Goal: Task Accomplishment & Management: Complete application form

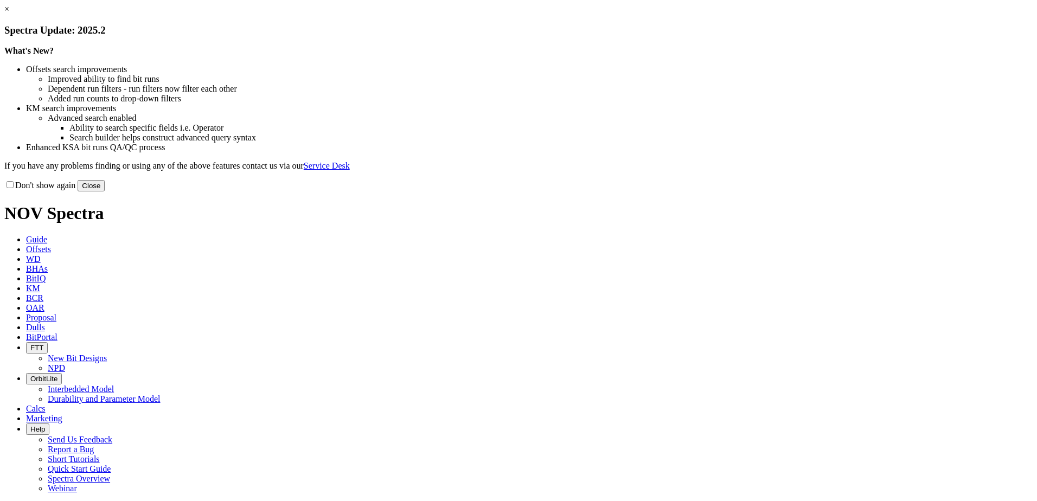
select select "New Bit Design"
click at [105, 192] on button "Close" at bounding box center [91, 185] width 27 height 11
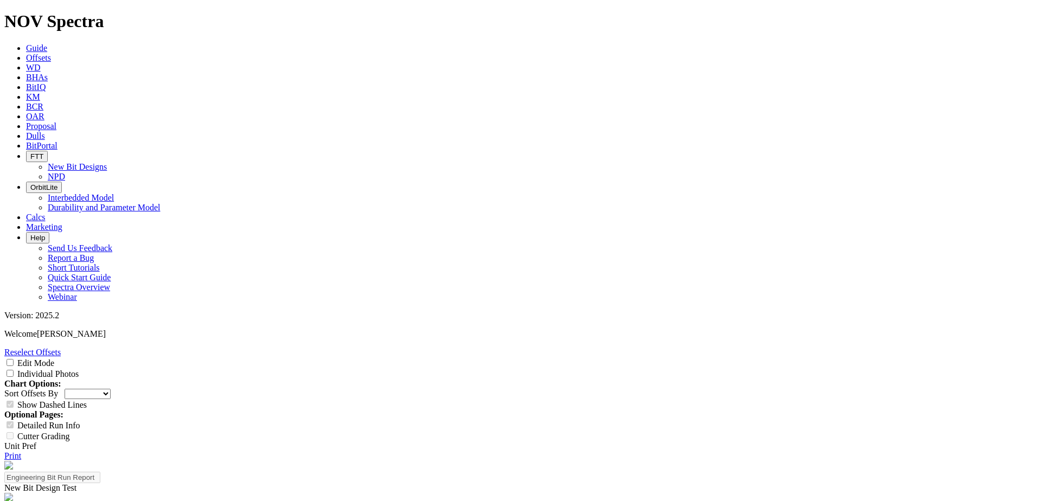
scroll to position [77, 0]
click at [14, 359] on input "Edit Mode" at bounding box center [10, 362] width 7 height 7
checkbox input "true"
drag, startPoint x: 600, startPoint y: 175, endPoint x: 593, endPoint y: 176, distance: 7.1
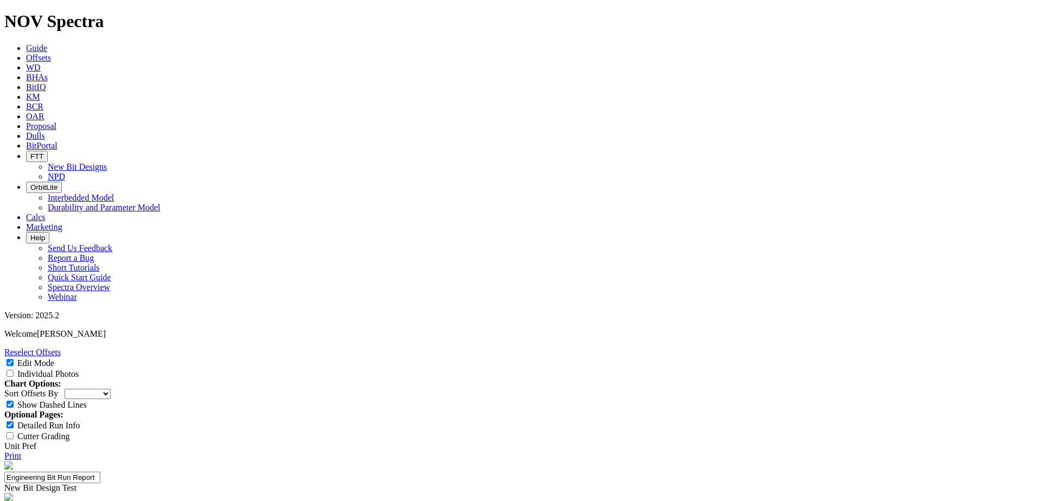
drag, startPoint x: 635, startPoint y: 177, endPoint x: 629, endPoint y: 178, distance: 6.1
type textarea "A single run with multiple sidetracks was successfully completed using the same…"
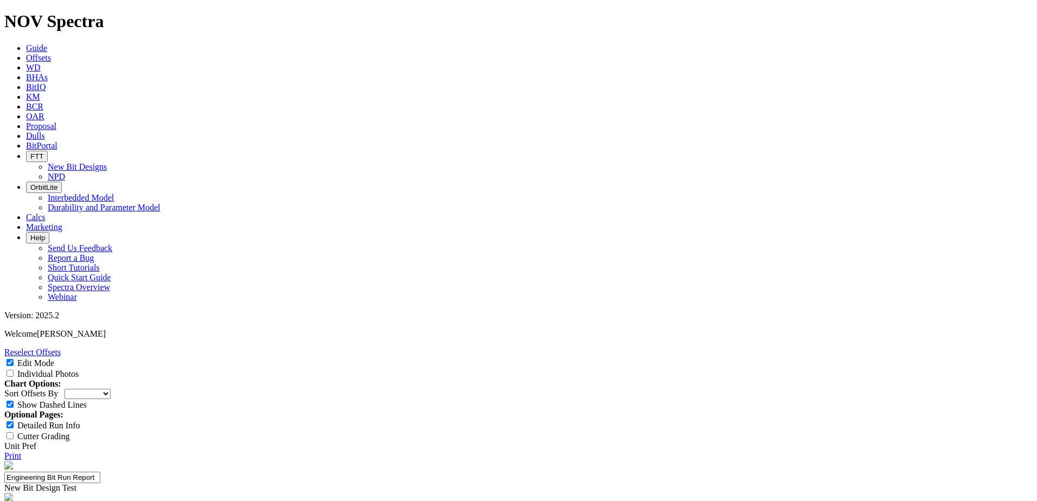
select select "string:WT"
select select "string:CT"
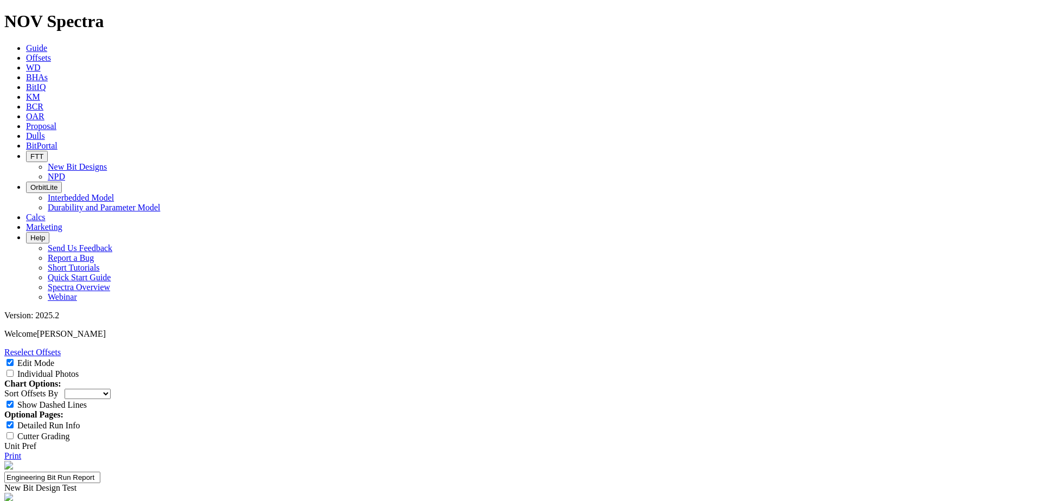
select select "string:CT"
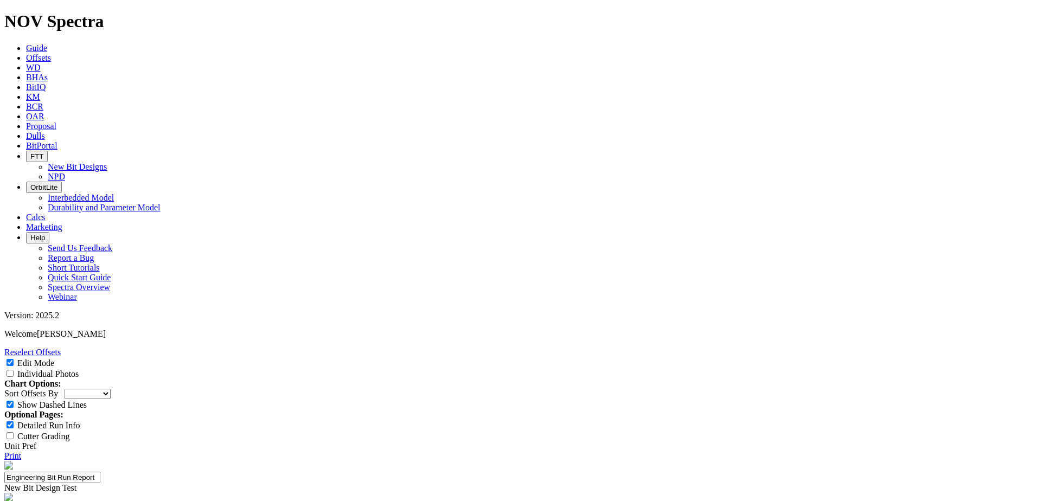
scroll to position [84, 0]
drag, startPoint x: 576, startPoint y: 114, endPoint x: 647, endPoint y: 116, distance: 71.1
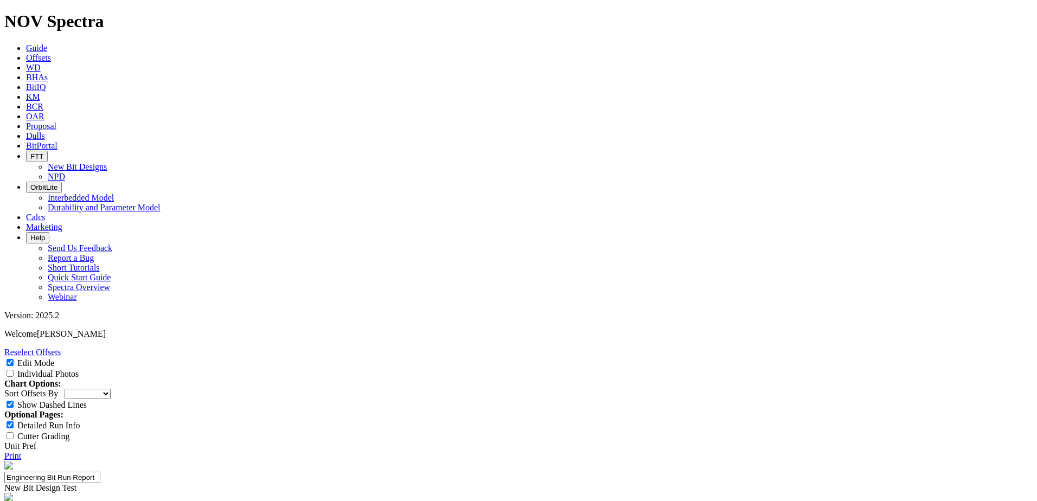
drag, startPoint x: 648, startPoint y: 139, endPoint x: 578, endPoint y: 138, distance: 70.0
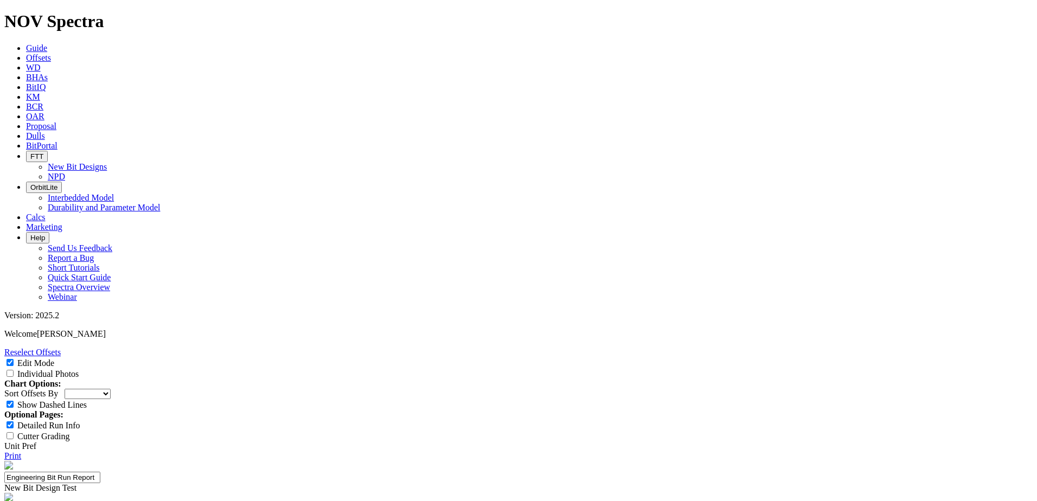
drag, startPoint x: 594, startPoint y: 227, endPoint x: 703, endPoint y: 221, distance: 109.2
paste textarea "WT - A - X -1 - CT"
type textarea "The 6 1/8” bit was used for a single run that included multiple sidetracks, dri…"
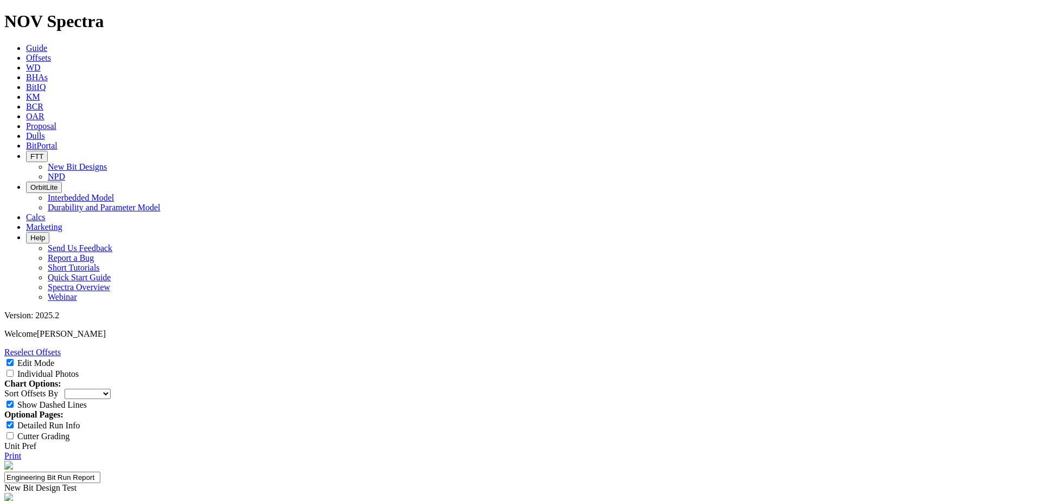
drag, startPoint x: 651, startPoint y: 139, endPoint x: 720, endPoint y: 144, distance: 69.1
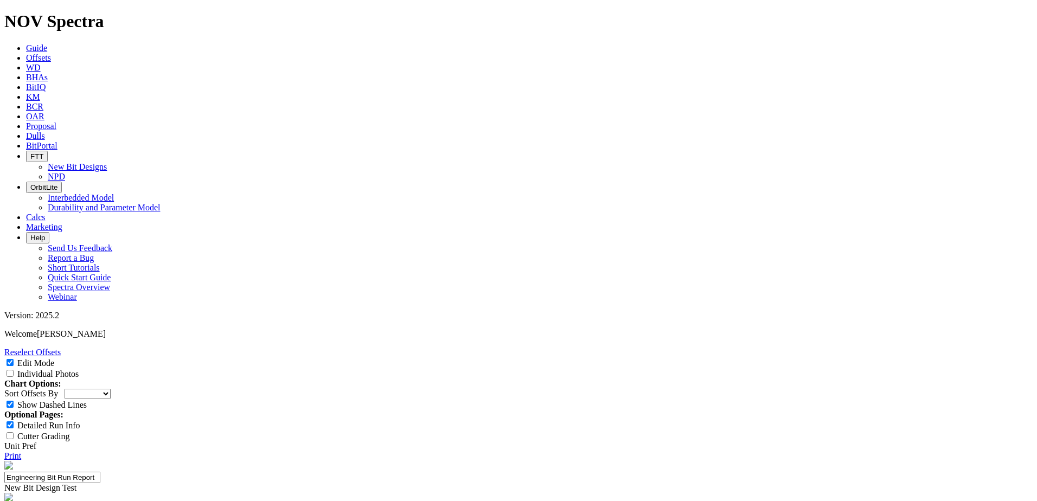
drag, startPoint x: 585, startPoint y: 145, endPoint x: 651, endPoint y: 128, distance: 67.4
drag, startPoint x: 559, startPoint y: 235, endPoint x: 525, endPoint y: 208, distance: 43.3
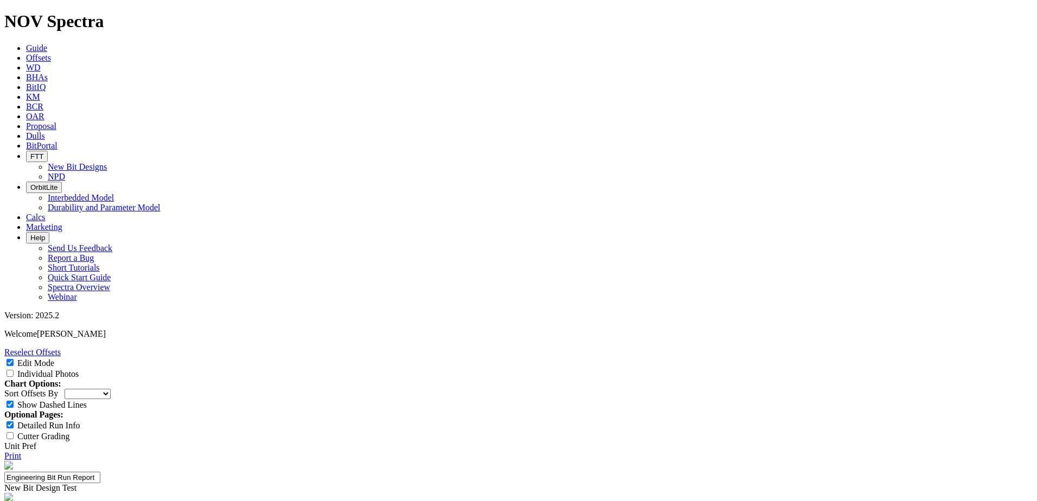
paste textarea "Overall, the bit demonstrated outstanding durability, reliability, and cutting …"
type textarea "A single run with multiple sidetracks was successfully completed using the same…"
drag, startPoint x: 570, startPoint y: 235, endPoint x: 528, endPoint y: 213, distance: 47.6
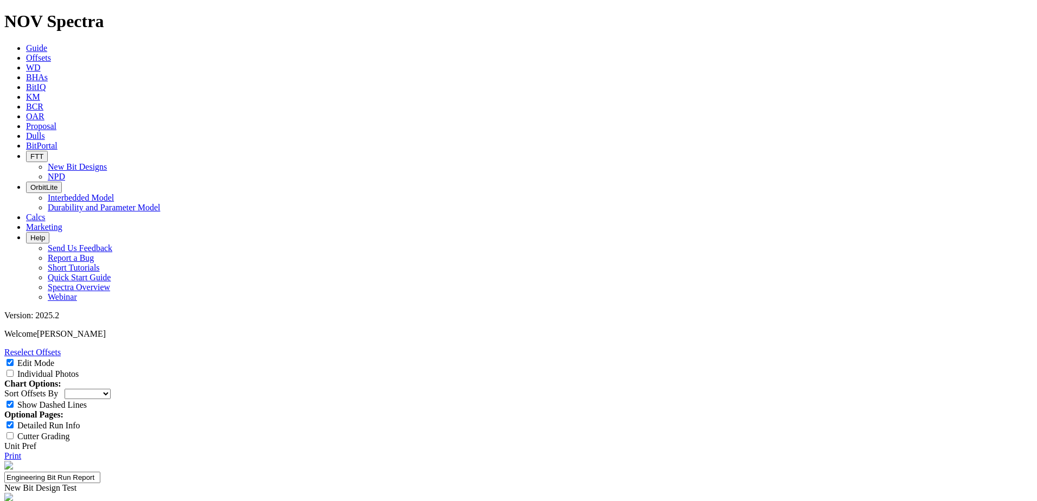
drag, startPoint x: 525, startPoint y: 205, endPoint x: 588, endPoint y: 240, distance: 71.9
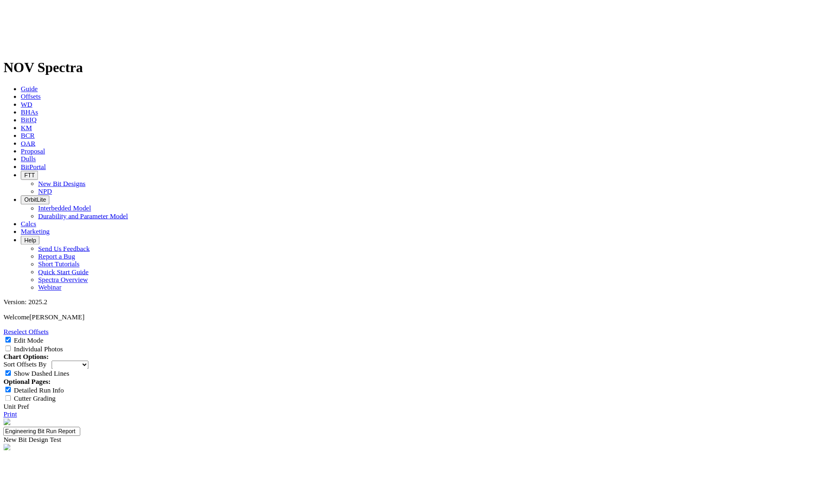
scroll to position [81, 0]
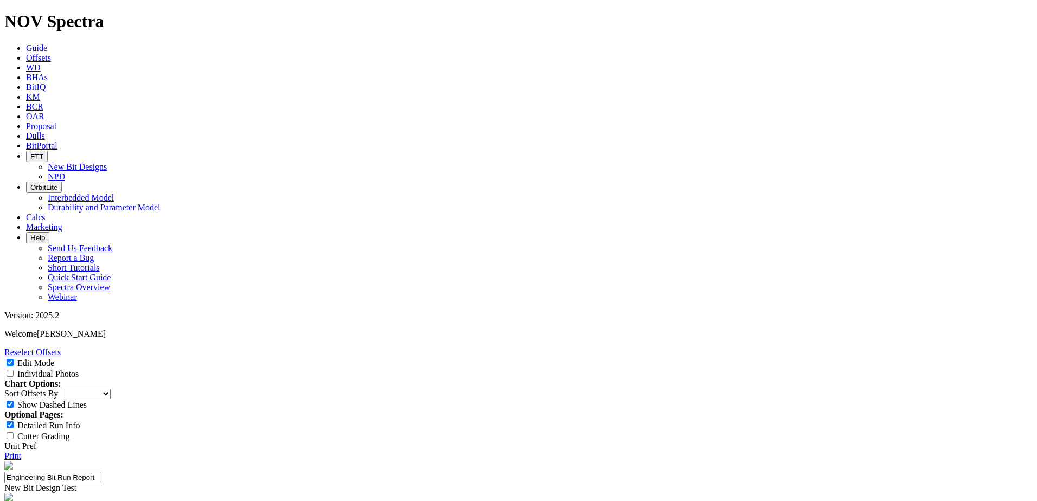
drag, startPoint x: 444, startPoint y: 53, endPoint x: 416, endPoint y: 54, distance: 28.2
copy div "S318980"
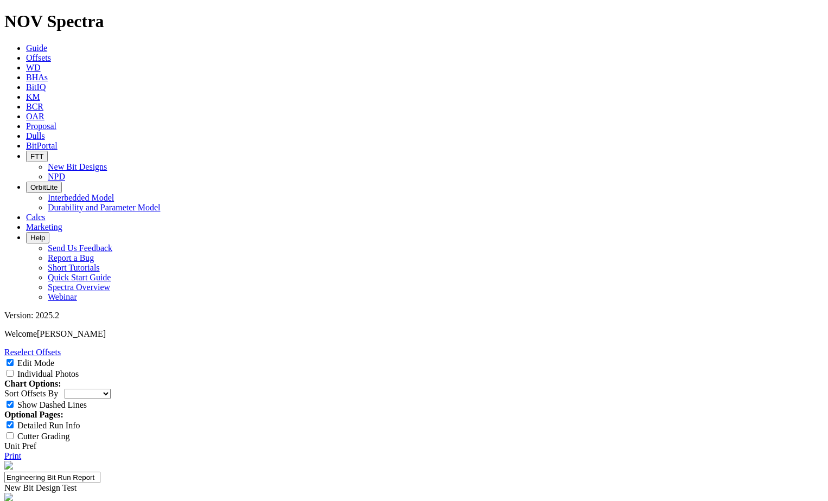
scroll to position [85, 0]
drag, startPoint x: 419, startPoint y: 452, endPoint x: 514, endPoint y: 460, distance: 95.3
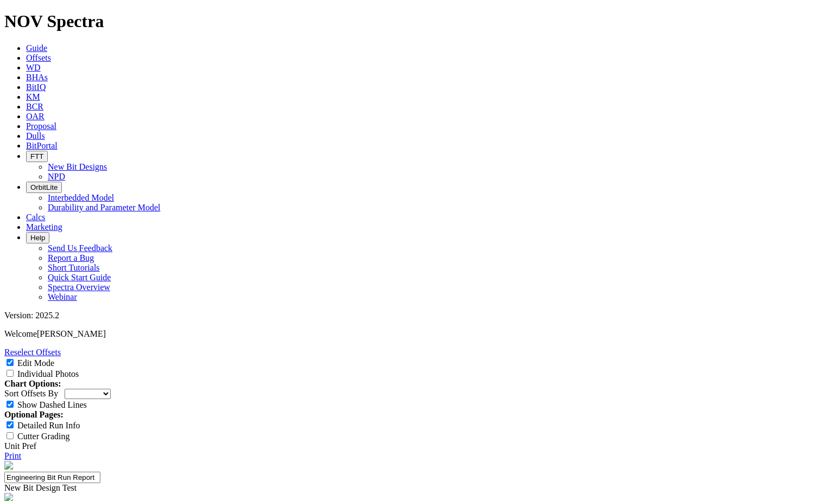
scroll to position [42, 0]
drag, startPoint x: 419, startPoint y: 450, endPoint x: 499, endPoint y: 468, distance: 81.2
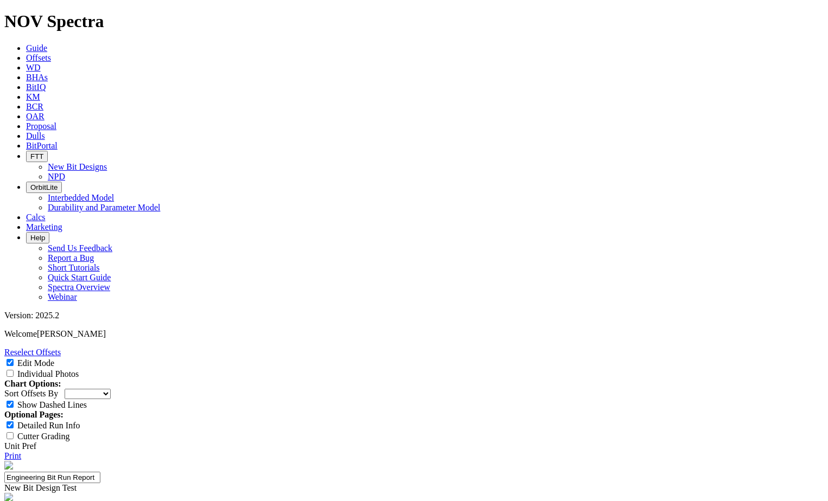
scroll to position [0, 0]
drag, startPoint x: 419, startPoint y: 445, endPoint x: 605, endPoint y: 450, distance: 185.6
drag, startPoint x: 561, startPoint y: 459, endPoint x: 576, endPoint y: 459, distance: 14.7
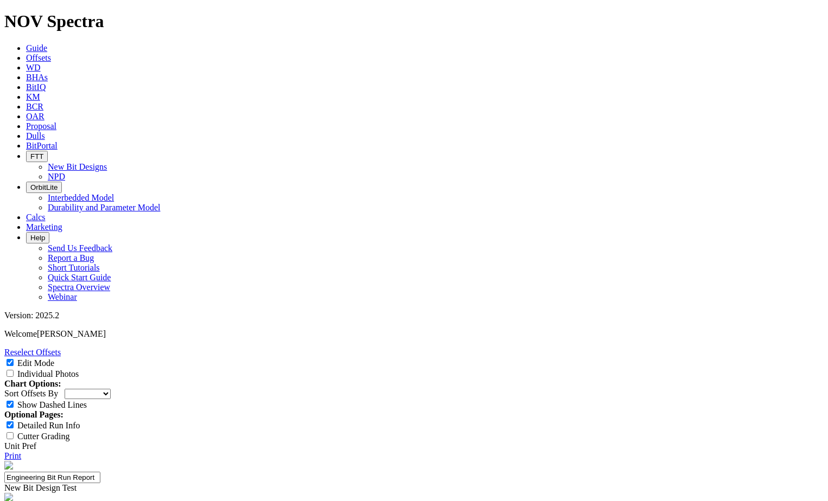
scroll to position [189, 0]
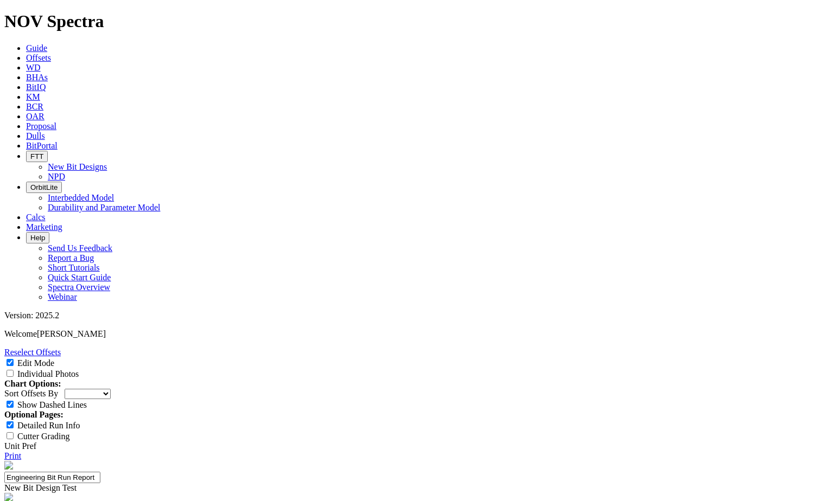
drag, startPoint x: 489, startPoint y: 394, endPoint x: 578, endPoint y: 394, distance: 89.0
drag, startPoint x: 583, startPoint y: 394, endPoint x: 450, endPoint y: 398, distance: 133.0
type textarea "Dull notes: minor wear observed on the cutting structure. The bit was reported …"
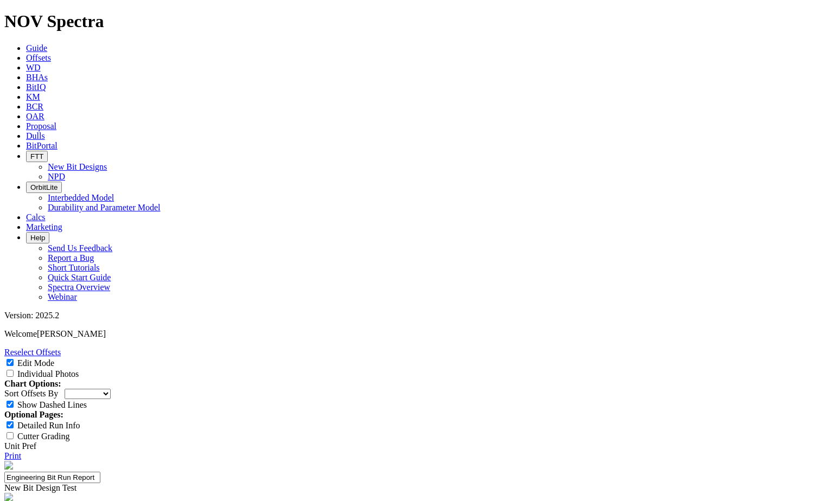
select select "string:NO"
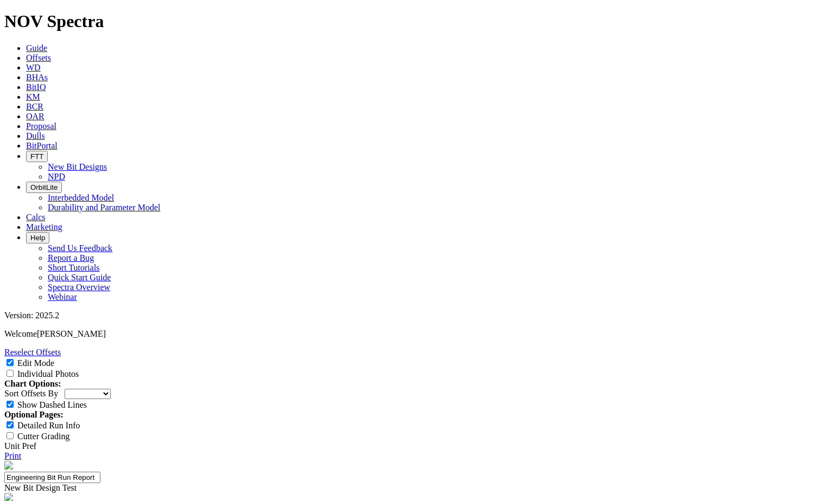
type textarea "A single run with multiple sidetracks was successfully completed using the same…"
drag, startPoint x: 569, startPoint y: 404, endPoint x: 590, endPoint y: 404, distance: 21.7
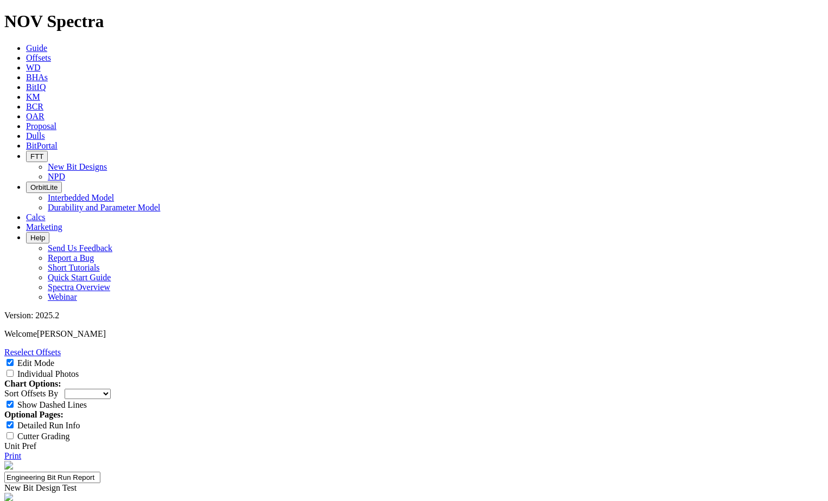
type textarea "Dull notes: minor wear observed on the cutting structure. The bit was reported …"
click at [14, 370] on input "Individual Photos" at bounding box center [10, 373] width 7 height 7
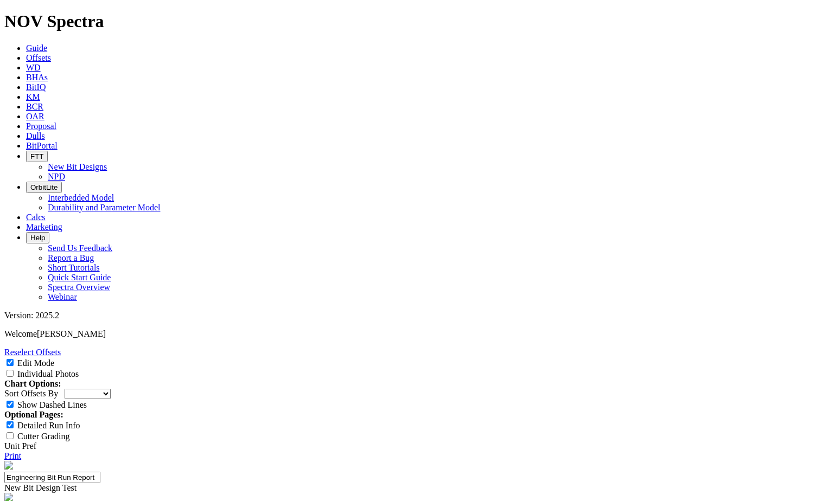
checkbox input "true"
select select "New Bit Design"
select select "string:WT"
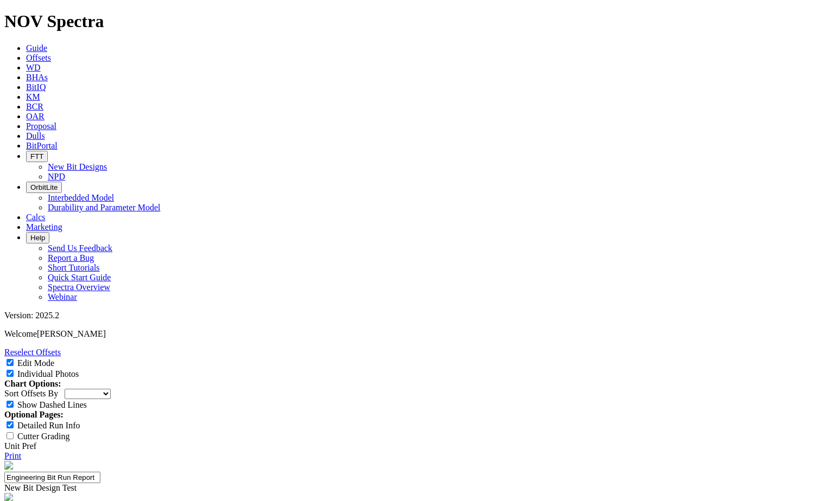
scroll to position [63, 0]
type textarea "Dull notes: minor wear observed on the cutting structure. The bit was reported …"
select select "New Bit Design"
select select "string:WT"
drag, startPoint x: 588, startPoint y: 180, endPoint x: 406, endPoint y: 136, distance: 186.9
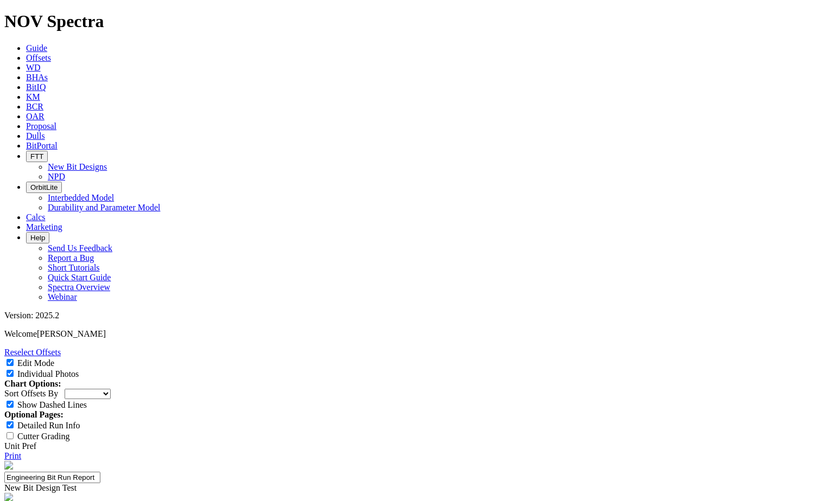
drag, startPoint x: 452, startPoint y: 151, endPoint x: 590, endPoint y: 213, distance: 151.3
paste textarea "Minor wear was observed on the cutting structure. The bit was reported to be 1/…"
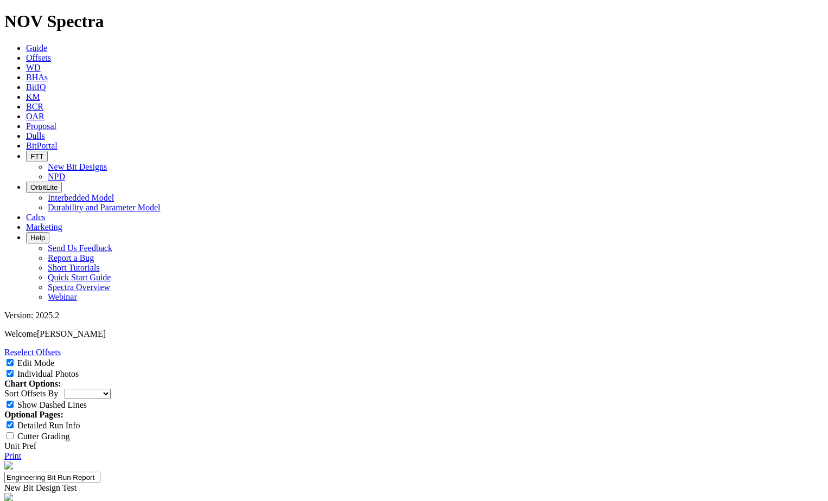
type textarea "Dull notes: Minor wear was observed on the cutting structure. The bit was repor…"
select select "New Bit Design"
select select "string:WT"
type textarea "Dull notes: Minor wear was observed on the cutting structure. The bit was repor…"
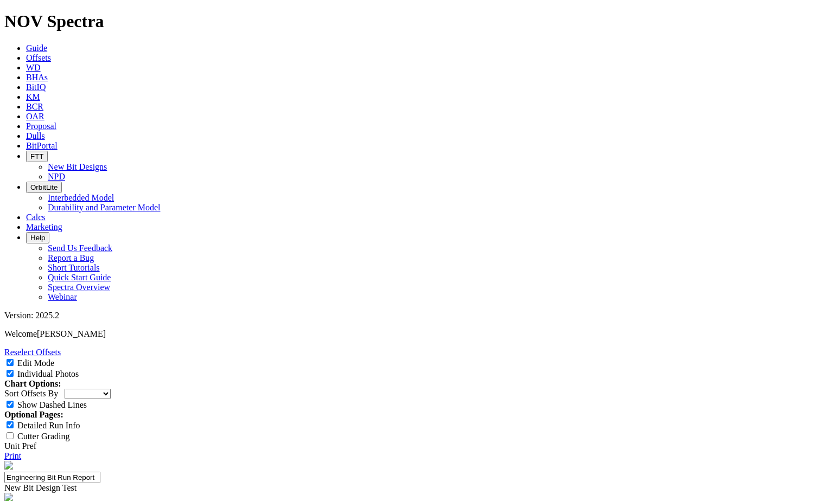
click at [14, 359] on input "Edit Mode" at bounding box center [10, 362] width 7 height 7
checkbox input "true"
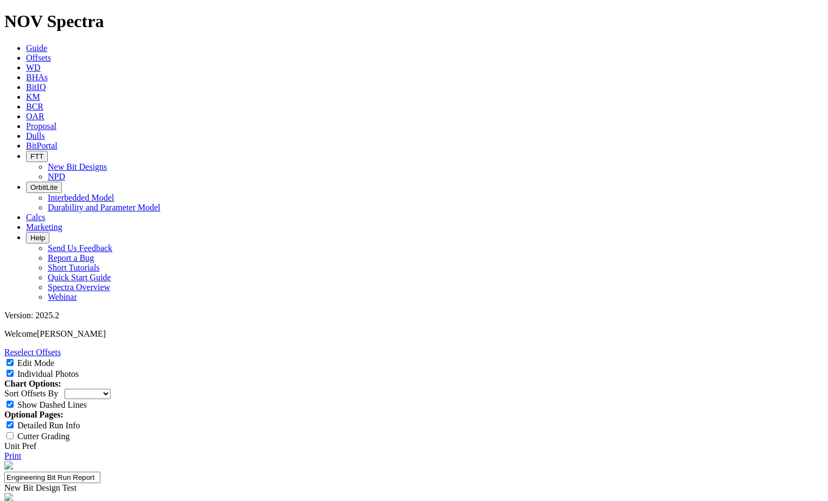
select select "string:TD"
click at [14, 359] on input "Edit Mode" at bounding box center [10, 362] width 7 height 7
checkbox input "false"
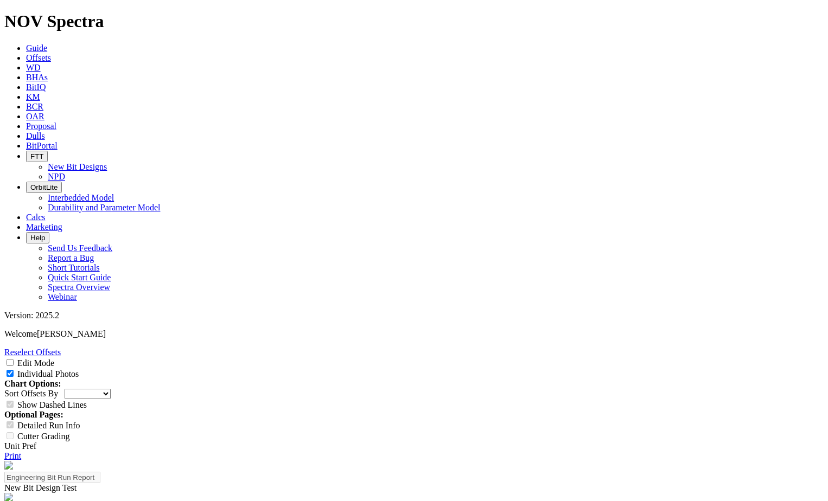
scroll to position [135, 0]
select select "New Bit Design"
select select "string:WT"
select select "string:TD"
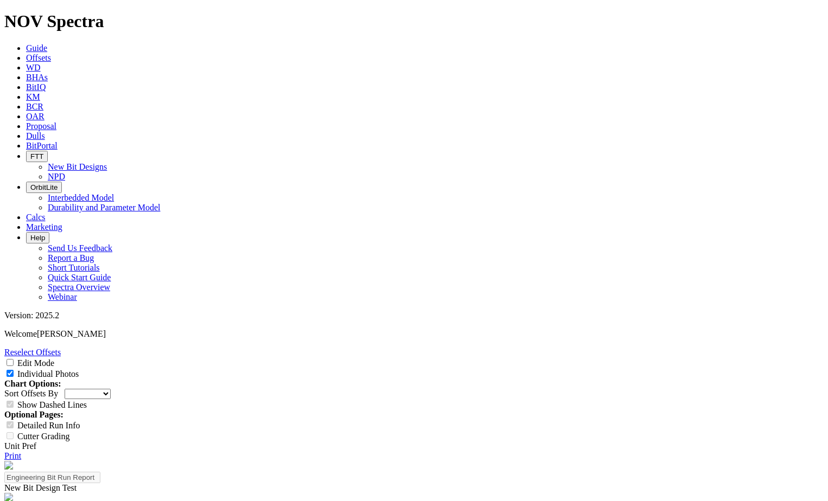
click at [14, 359] on input "Edit Mode" at bounding box center [10, 362] width 7 height 7
checkbox input "true"
type textarea "Dull notes: Minor wear was observed on the cutting structure. The bit was repor…"
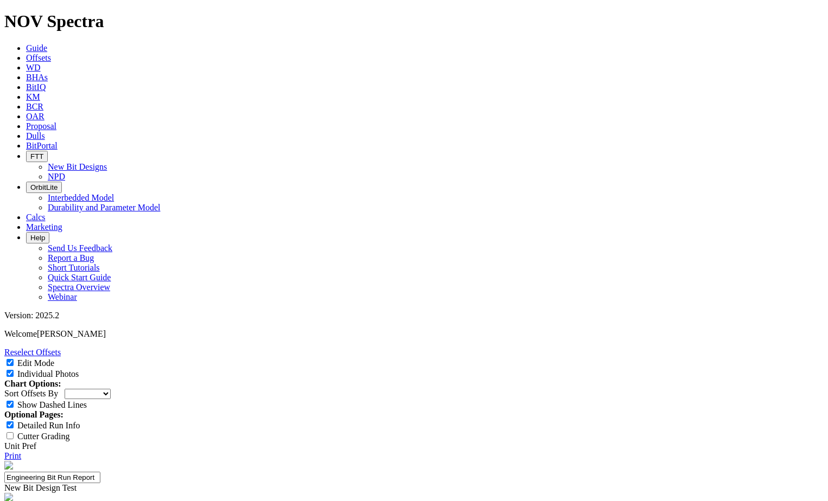
click at [14, 359] on input "Edit Mode" at bounding box center [10, 362] width 7 height 7
checkbox input "false"
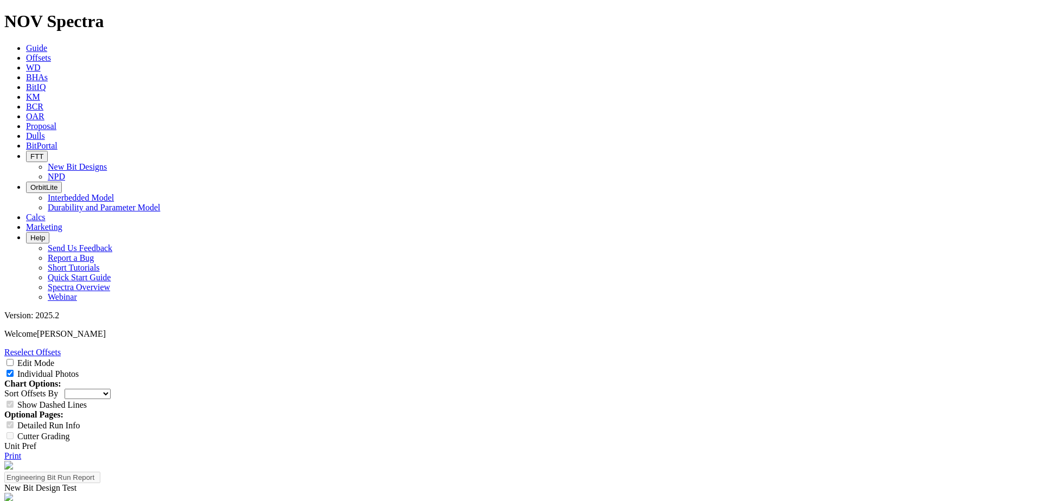
scroll to position [0, 0]
drag, startPoint x: 412, startPoint y: 133, endPoint x: 441, endPoint y: 135, distance: 29.4
copy div "S318980"
select select "New Bit Design"
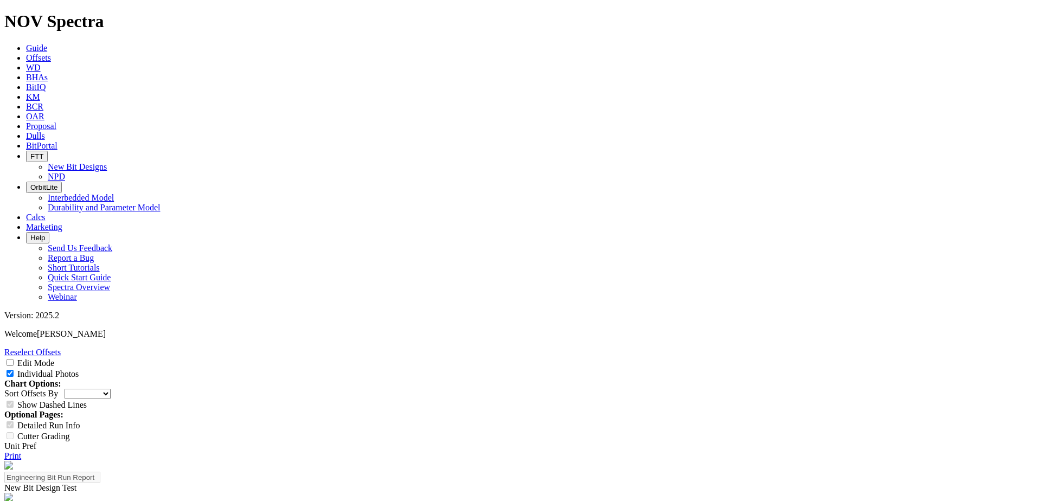
select select "string:WT"
select select "string:TD"
